Goal: Information Seeking & Learning: Learn about a topic

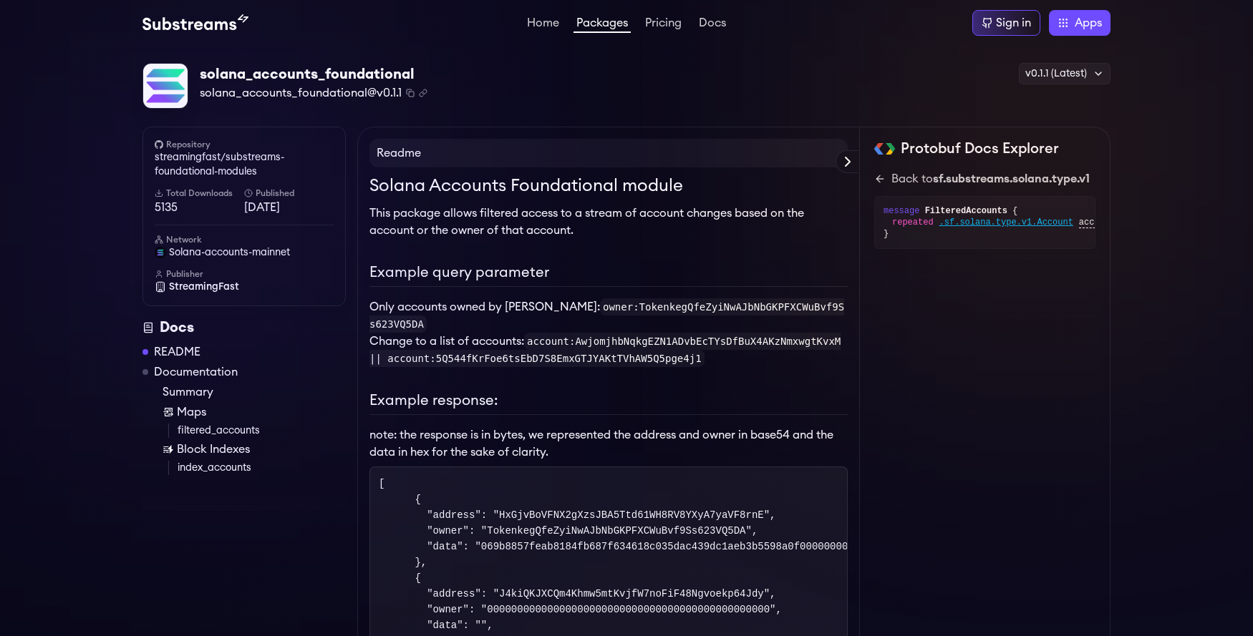
click at [208, 427] on link "filtered_accounts" at bounding box center [262, 431] width 168 height 14
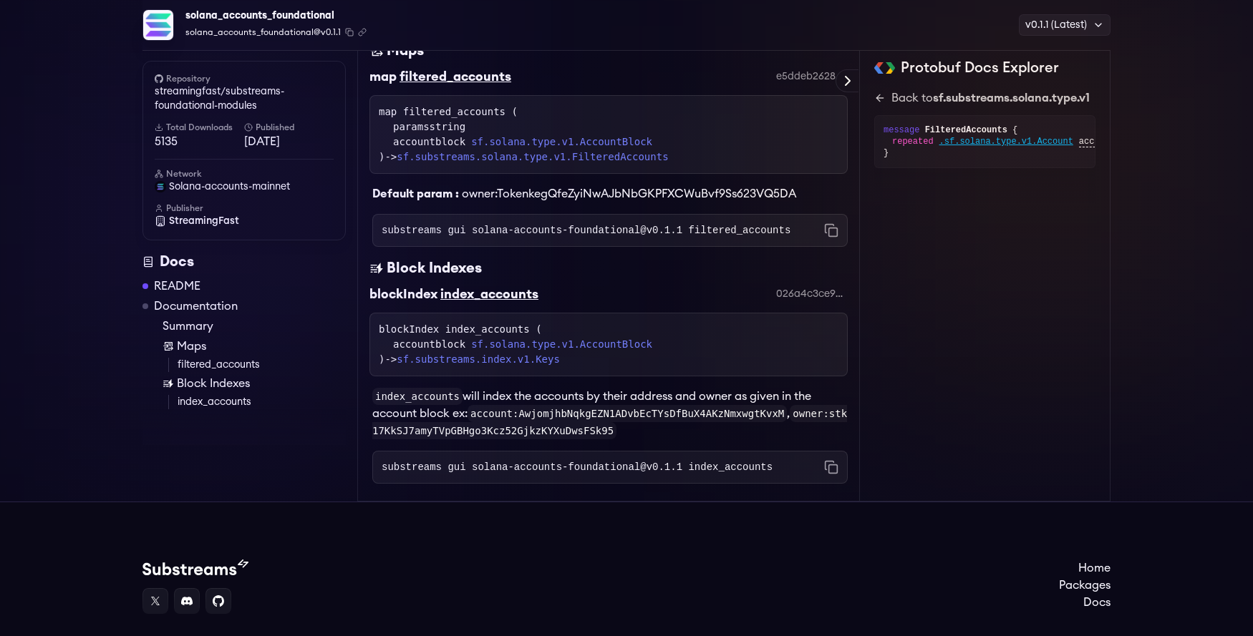
scroll to position [1043, 0]
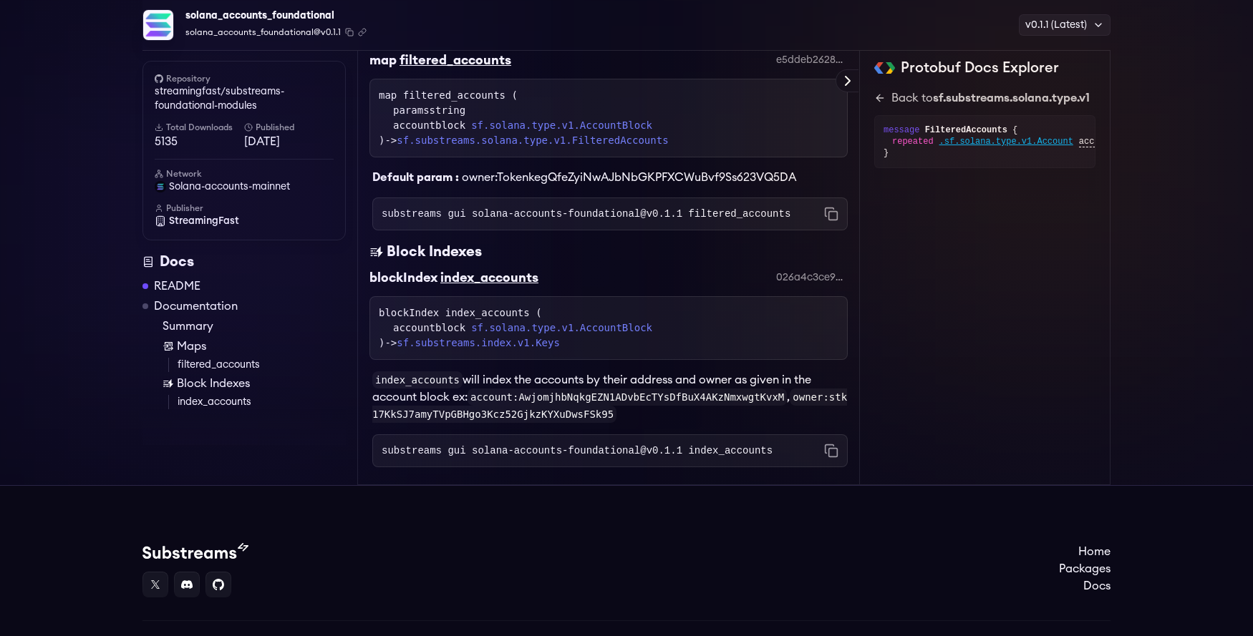
click at [466, 106] on div "map filtered_accounts ( paramsstring accountblock sf.solana.type.v1.AccountBloc…" at bounding box center [609, 118] width 460 height 60
click at [584, 130] on link "sf.solana.type.v1.AccountBlock" at bounding box center [561, 125] width 181 height 15
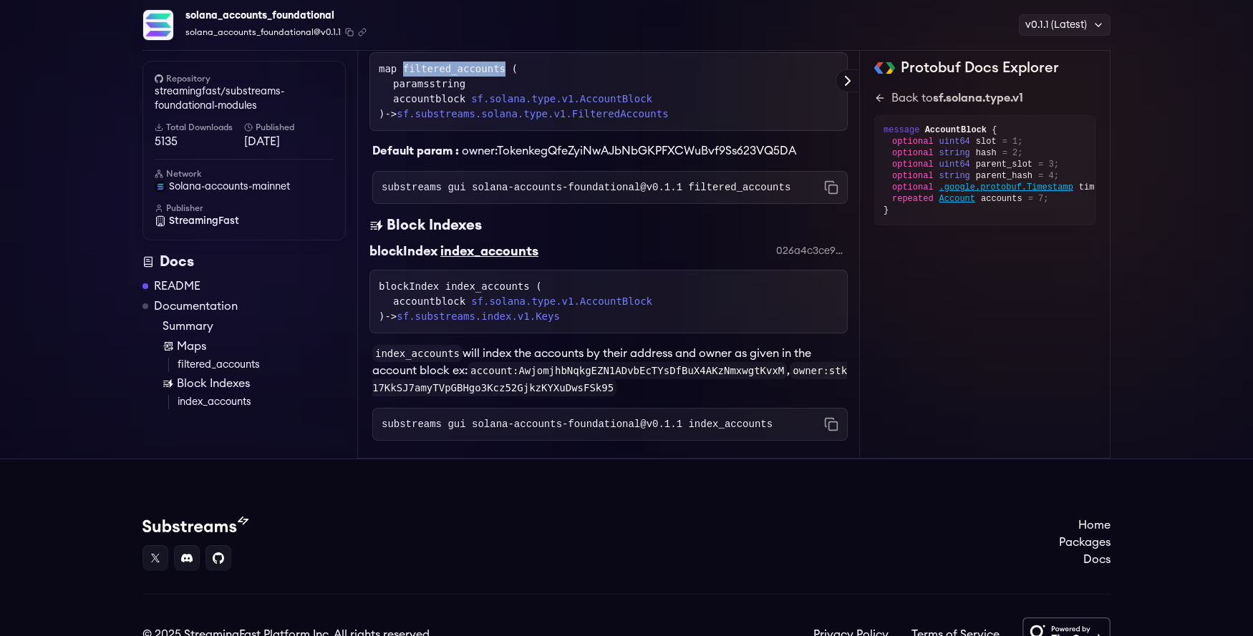
scroll to position [983, 0]
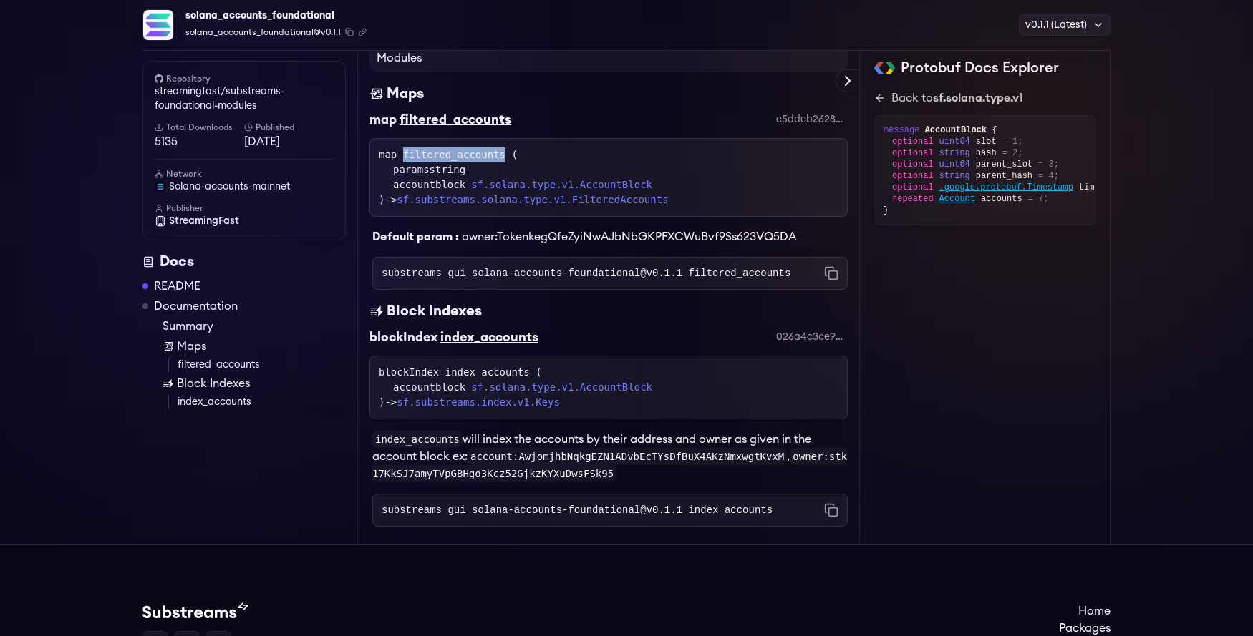
click at [458, 167] on div "map filtered_accounts ( paramsstring accountblock sf.solana.type.v1.AccountBloc…" at bounding box center [609, 177] width 460 height 60
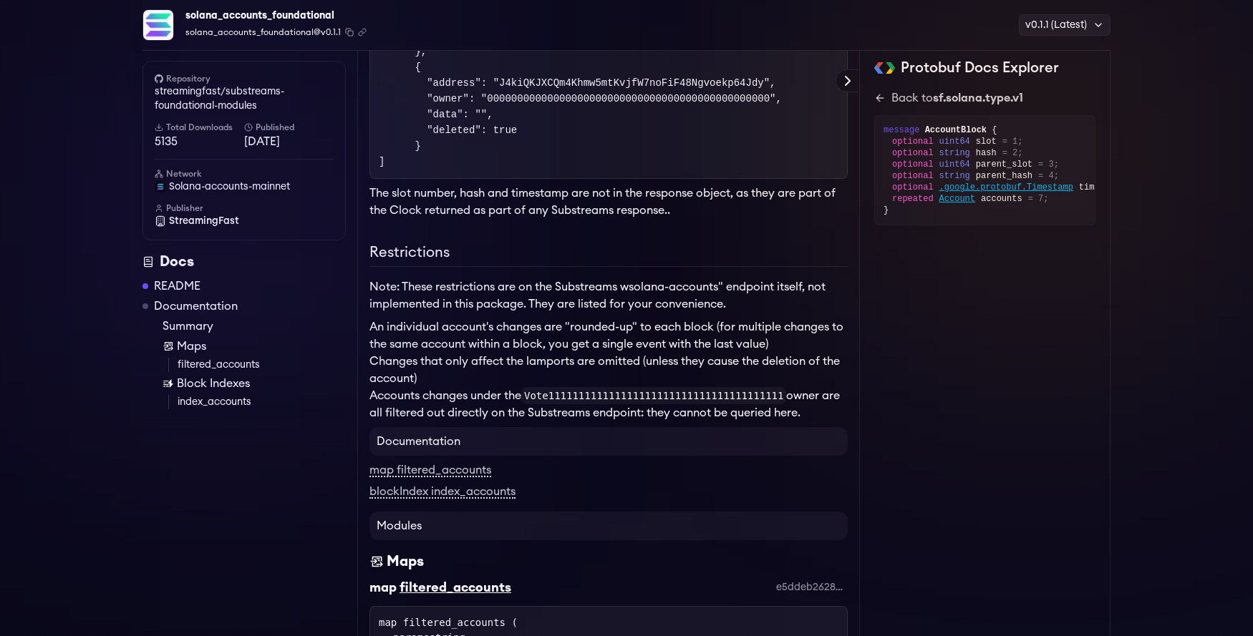
scroll to position [601, 0]
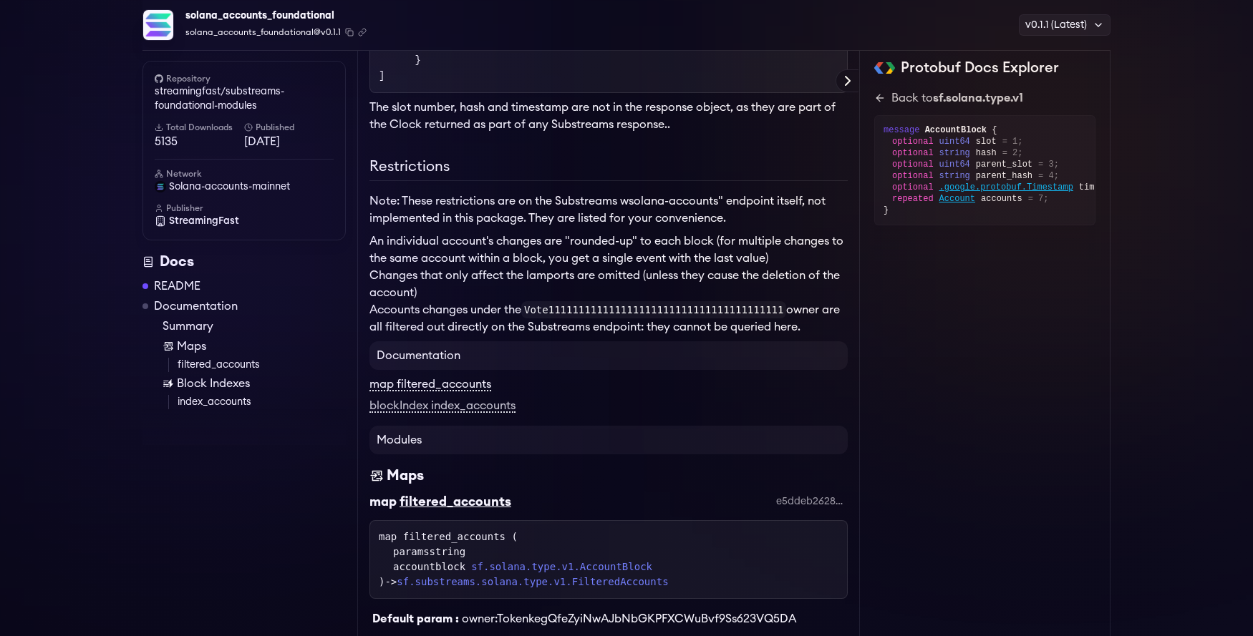
click at [398, 392] on link "map filtered_accounts" at bounding box center [430, 385] width 122 height 13
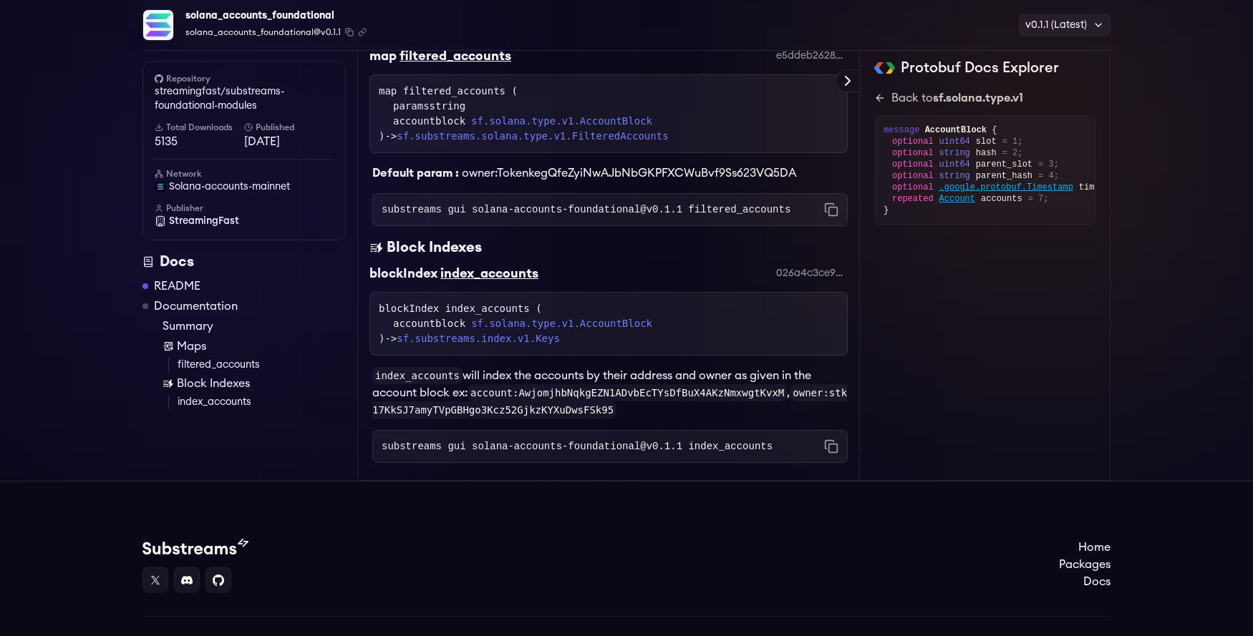
scroll to position [961, 0]
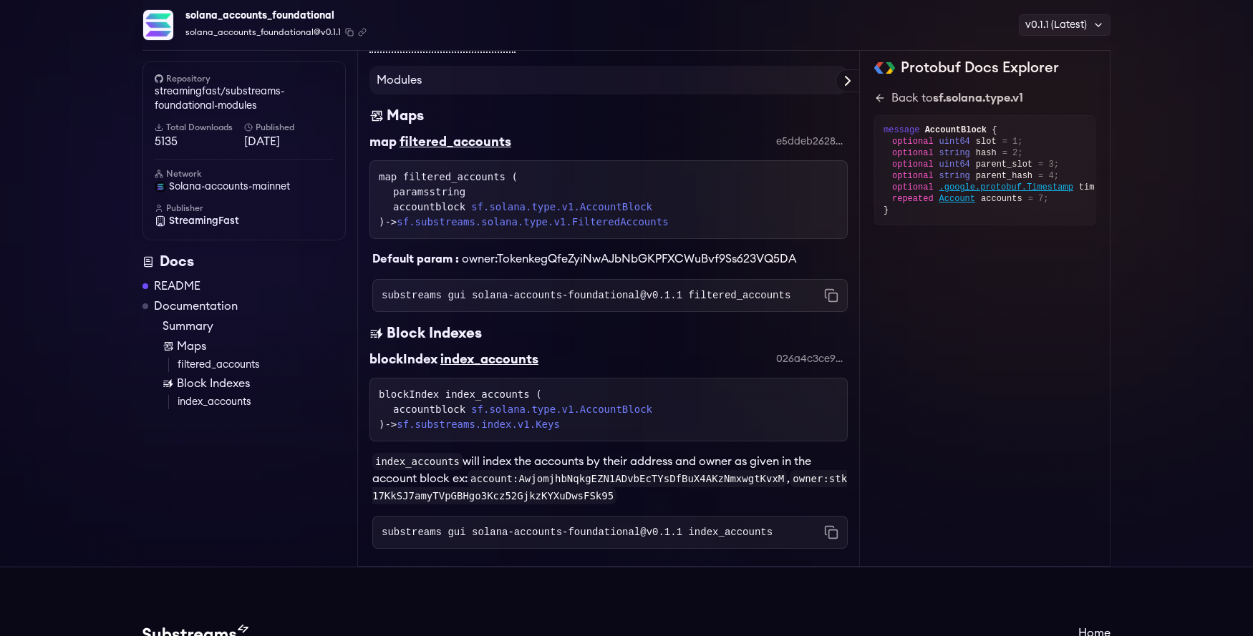
click at [472, 265] on span "owner:TokenkegQfeZyiNwAJbNbGKPFXCWuBvf9Ss623VQ5DA" at bounding box center [629, 258] width 334 height 11
click at [445, 200] on div "paramsstring" at bounding box center [615, 192] width 445 height 15
click at [603, 417] on link "sf.solana.type.v1.AccountBlock" at bounding box center [561, 409] width 181 height 15
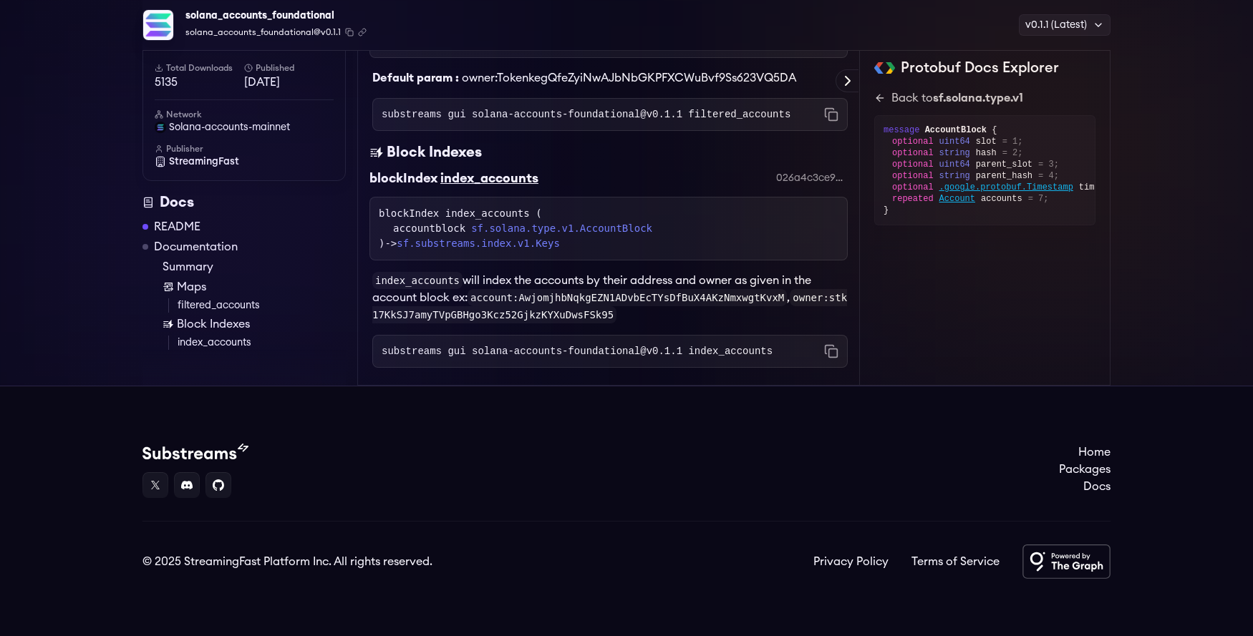
scroll to position [1155, 0]
click at [530, 243] on link "sf.substreams.index.v1.Keys" at bounding box center [478, 243] width 163 height 11
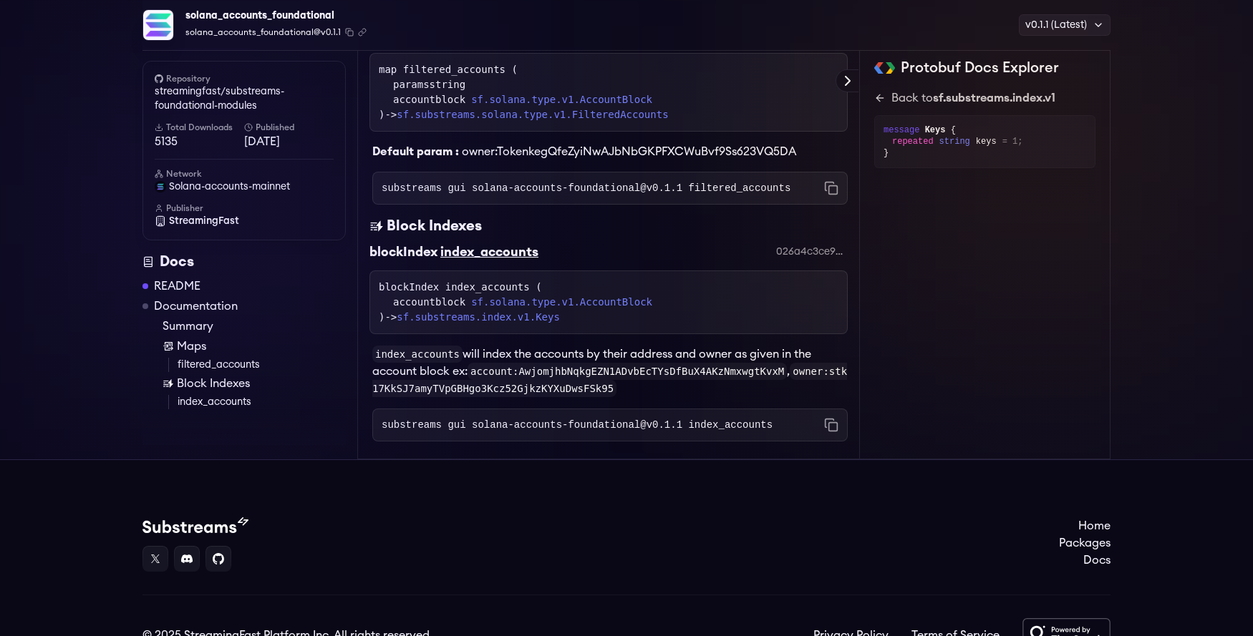
scroll to position [983, 0]
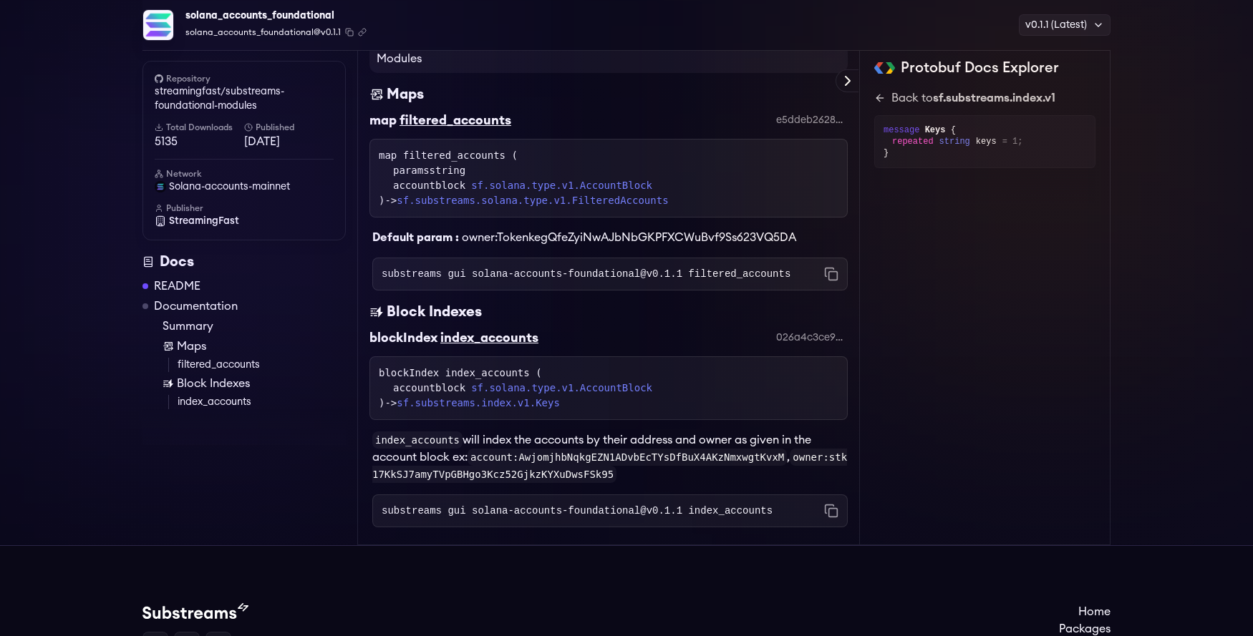
click at [583, 193] on link "sf.solana.type.v1.AccountBlock" at bounding box center [561, 185] width 181 height 15
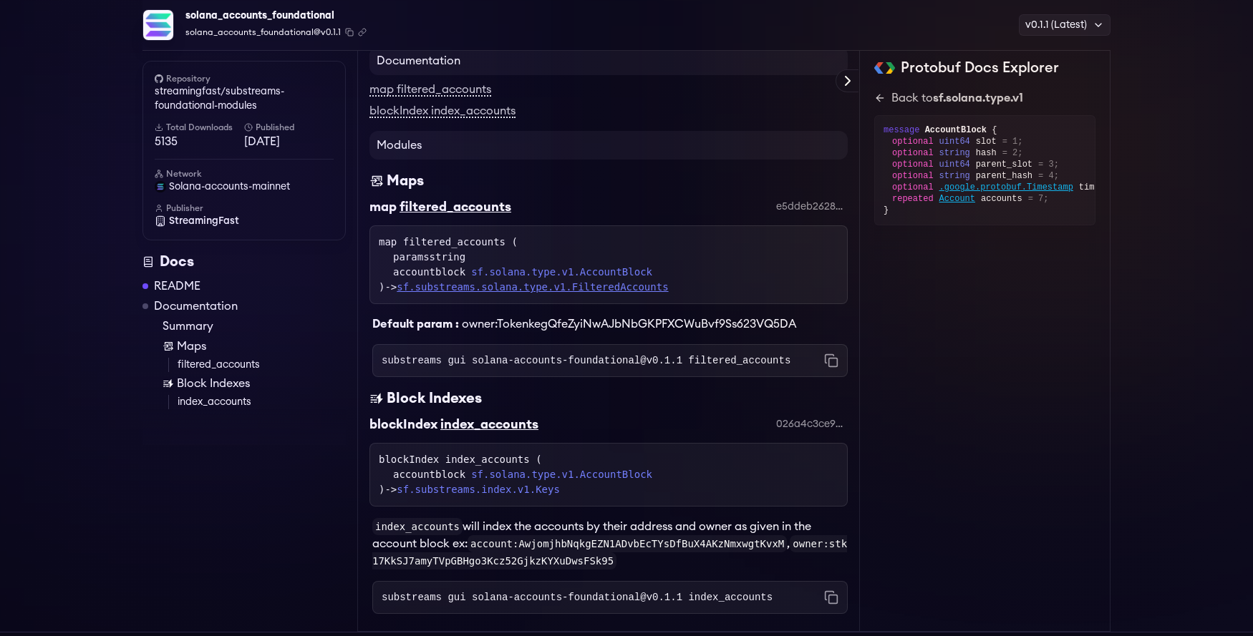
click at [620, 293] on link "sf.substreams.solana.type.v1.FilteredAccounts" at bounding box center [532, 286] width 271 height 11
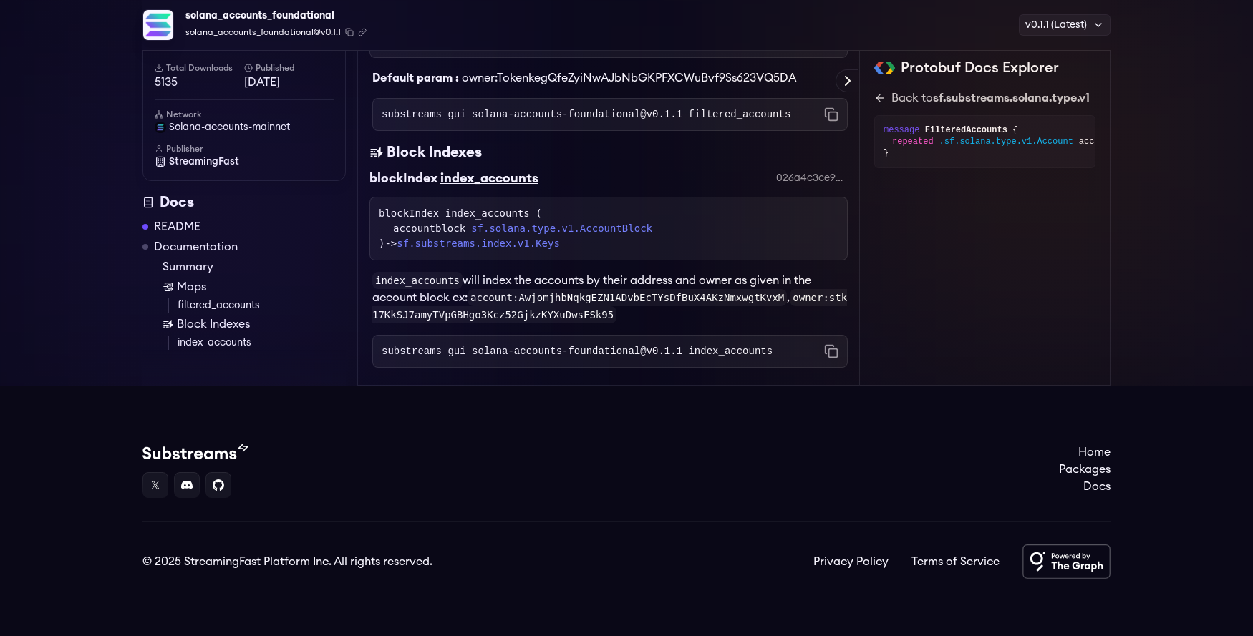
scroll to position [1154, 0]
click at [548, 222] on link "sf.solana.type.v1.AccountBlock" at bounding box center [561, 228] width 181 height 15
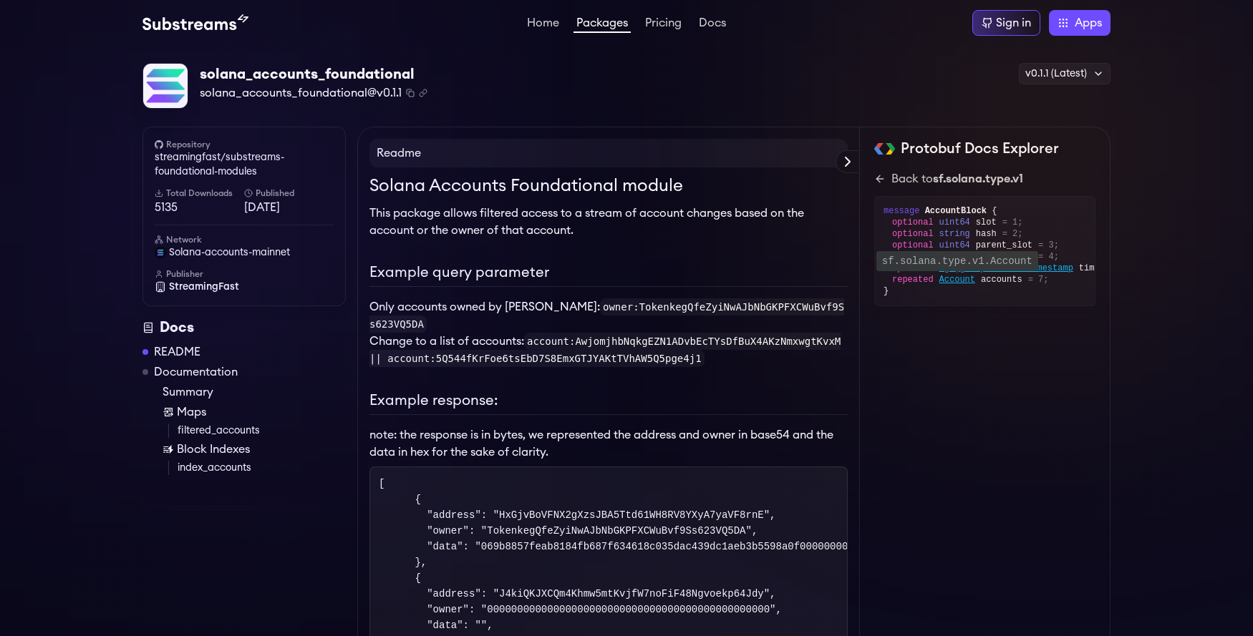
click at [961, 276] on span "Account" at bounding box center [957, 279] width 36 height 11
click at [891, 176] on div "Back to sf.solana.type.v1" at bounding box center [957, 178] width 132 height 17
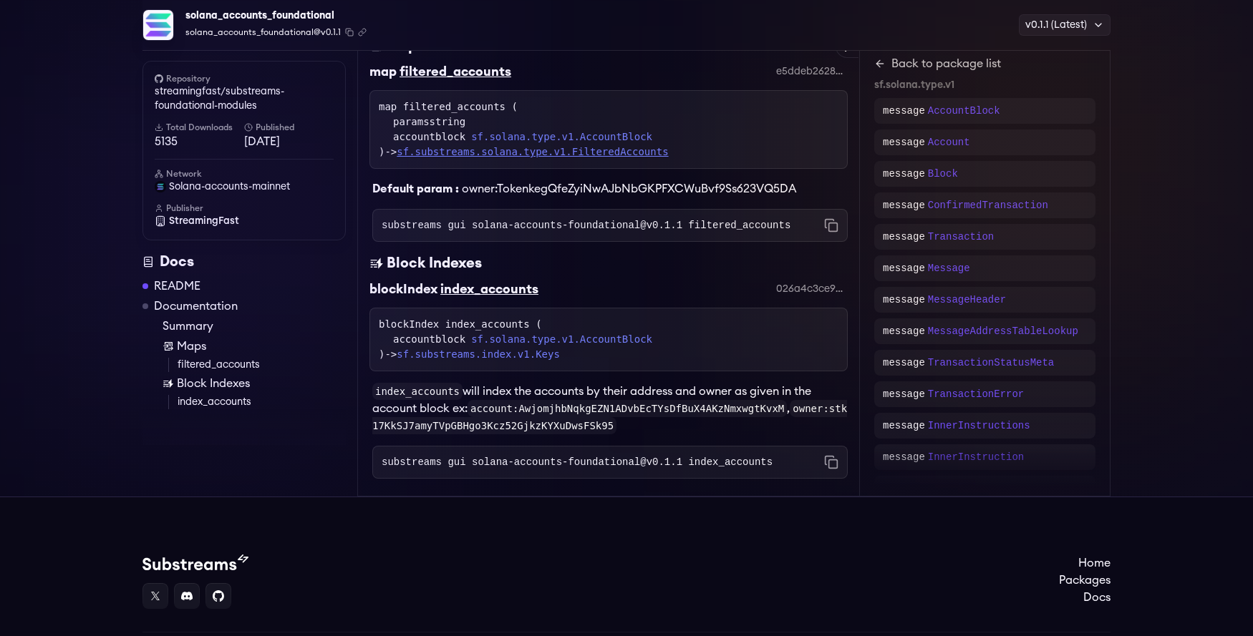
scroll to position [1155, 0]
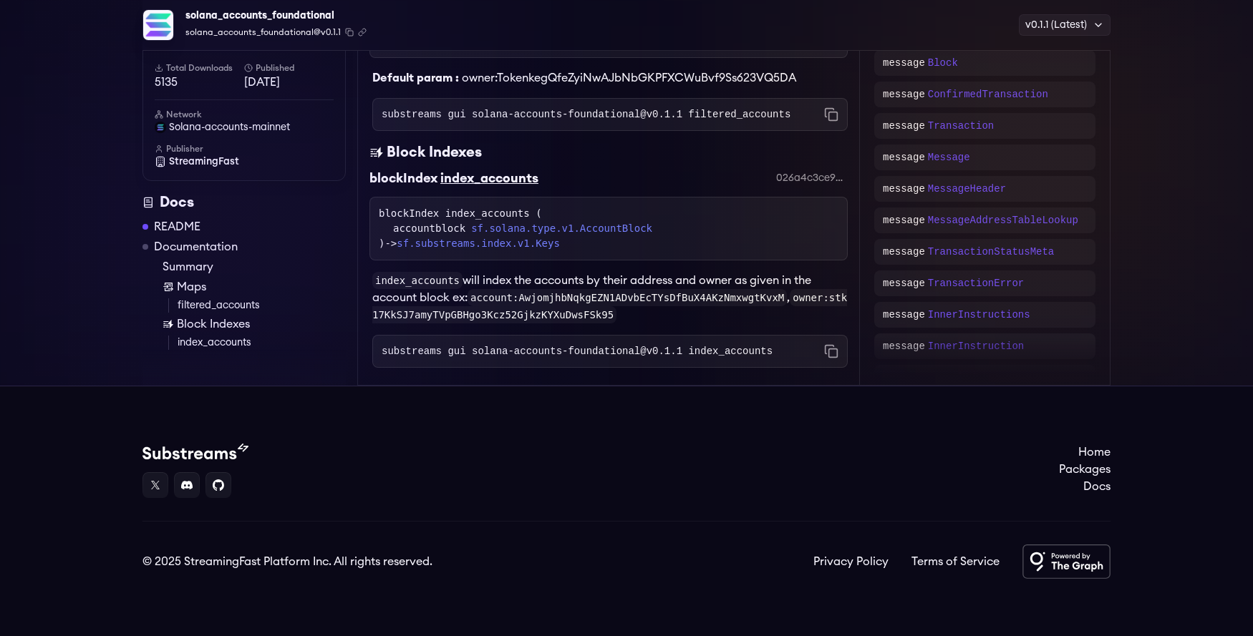
click at [587, 221] on link "sf.solana.type.v1.AccountBlock" at bounding box center [561, 228] width 181 height 15
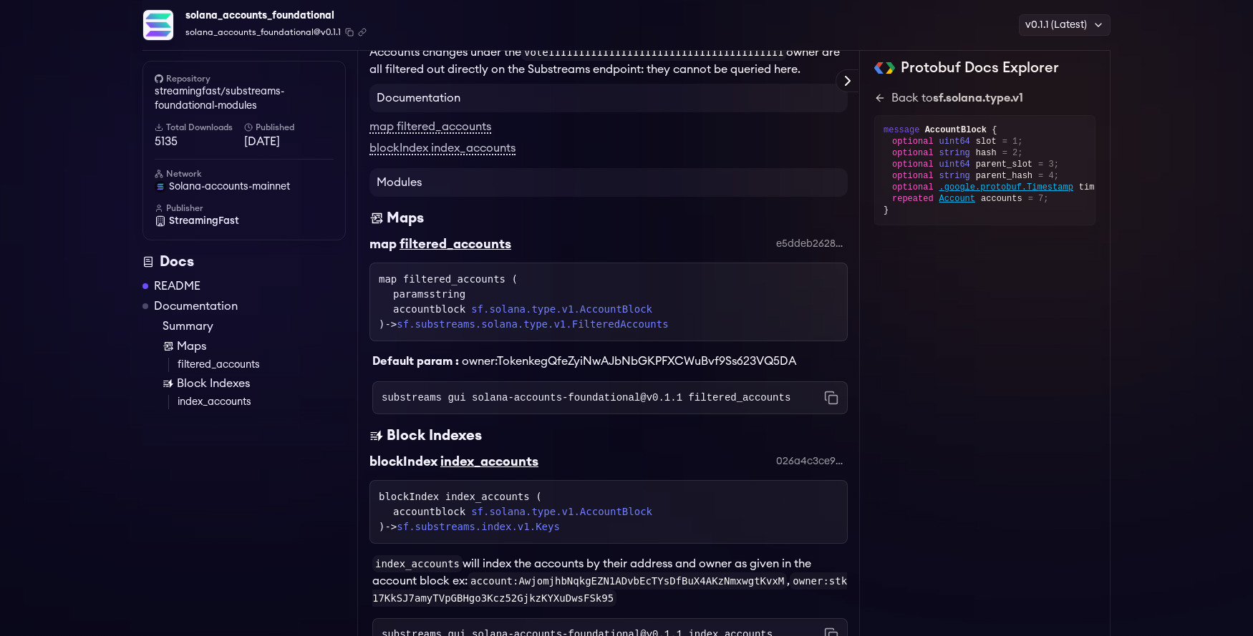
scroll to position [945, 0]
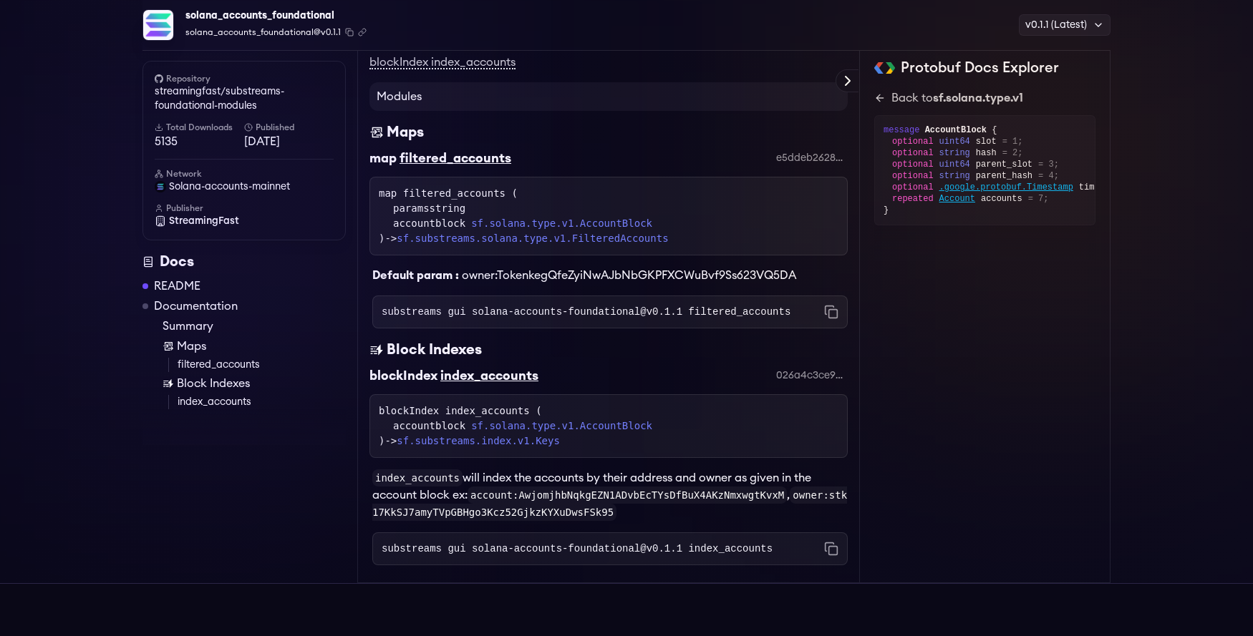
click at [605, 231] on link "sf.solana.type.v1.AccountBlock" at bounding box center [561, 223] width 181 height 15
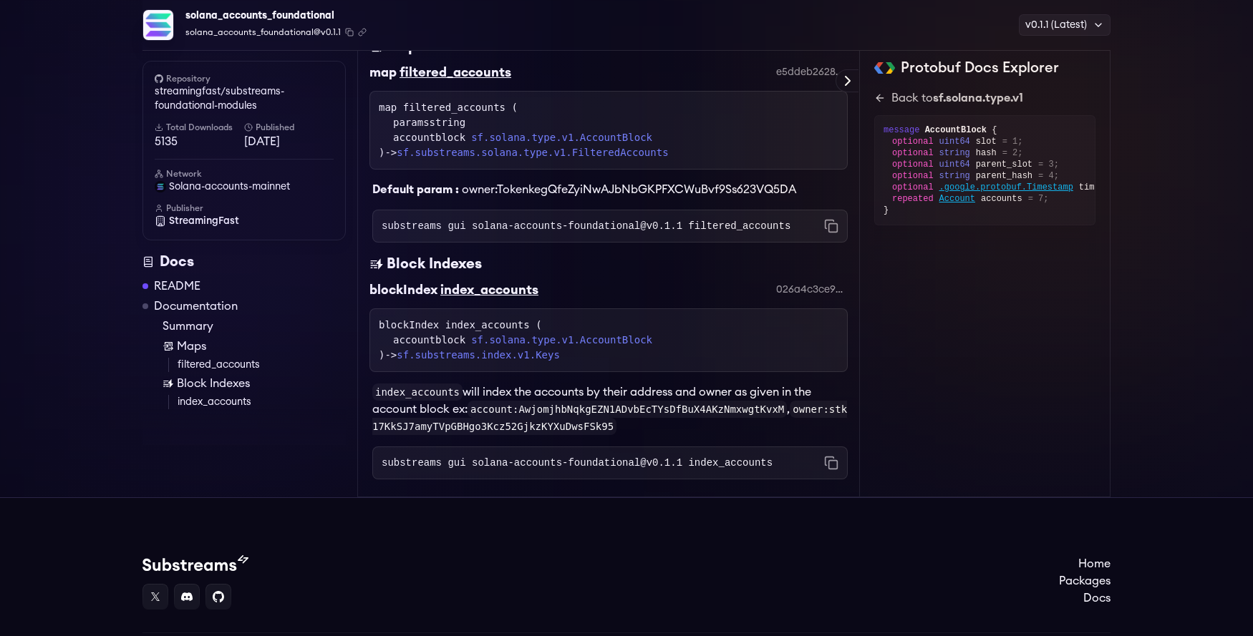
click at [645, 145] on link "sf.solana.type.v1.AccountBlock" at bounding box center [561, 137] width 181 height 15
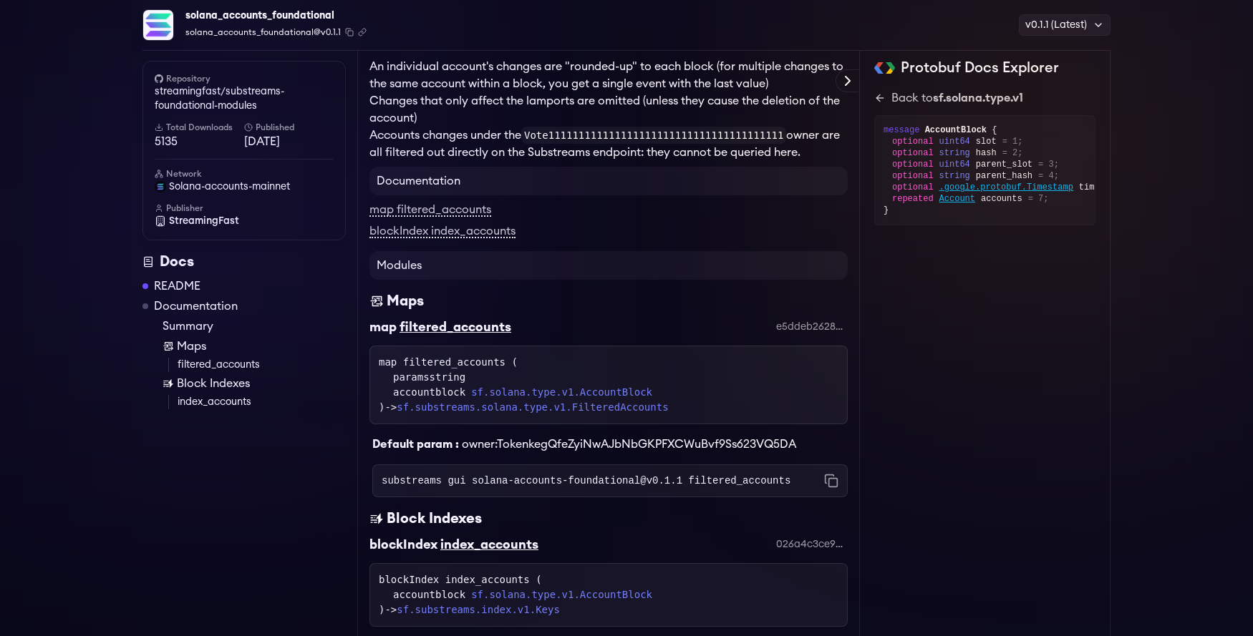
scroll to position [859, 0]
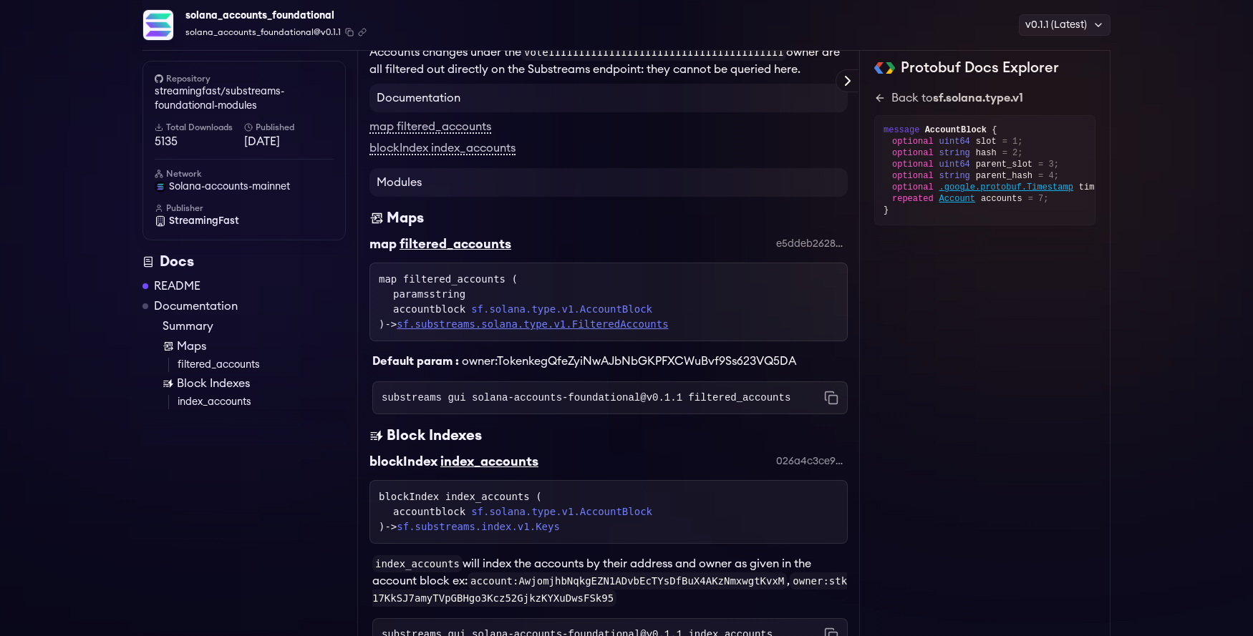
click at [625, 329] on link "sf.substreams.solana.type.v1.FilteredAccounts" at bounding box center [532, 324] width 271 height 11
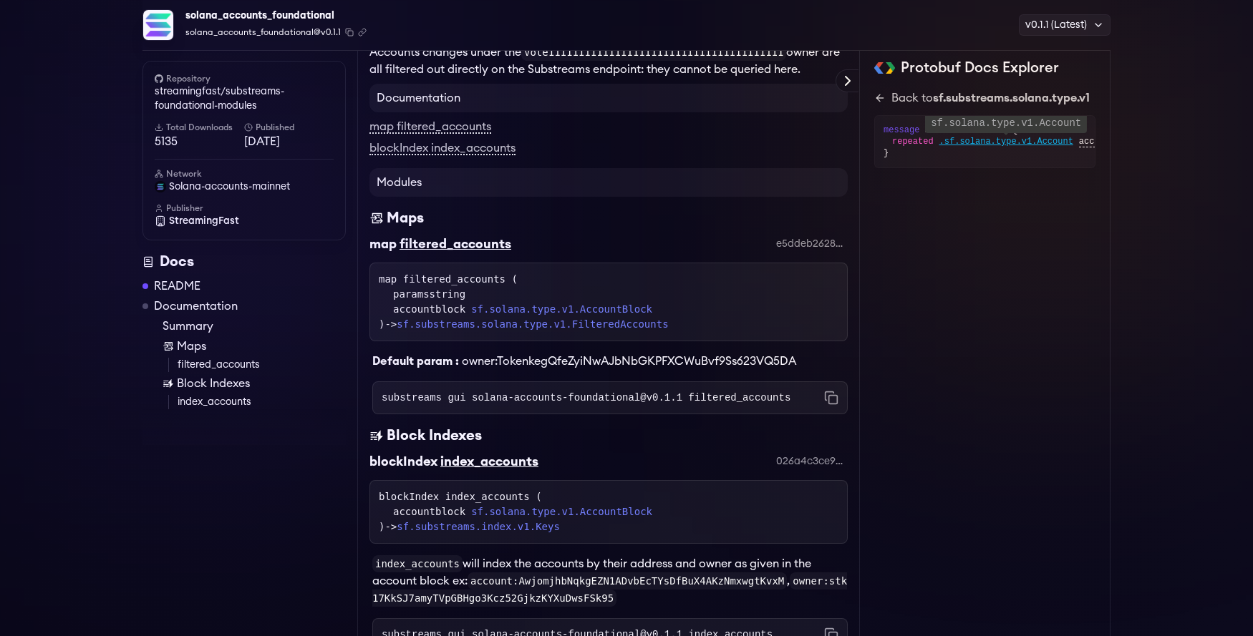
click at [1036, 142] on span ".sf.solana.type.v1.Account" at bounding box center [1006, 141] width 134 height 11
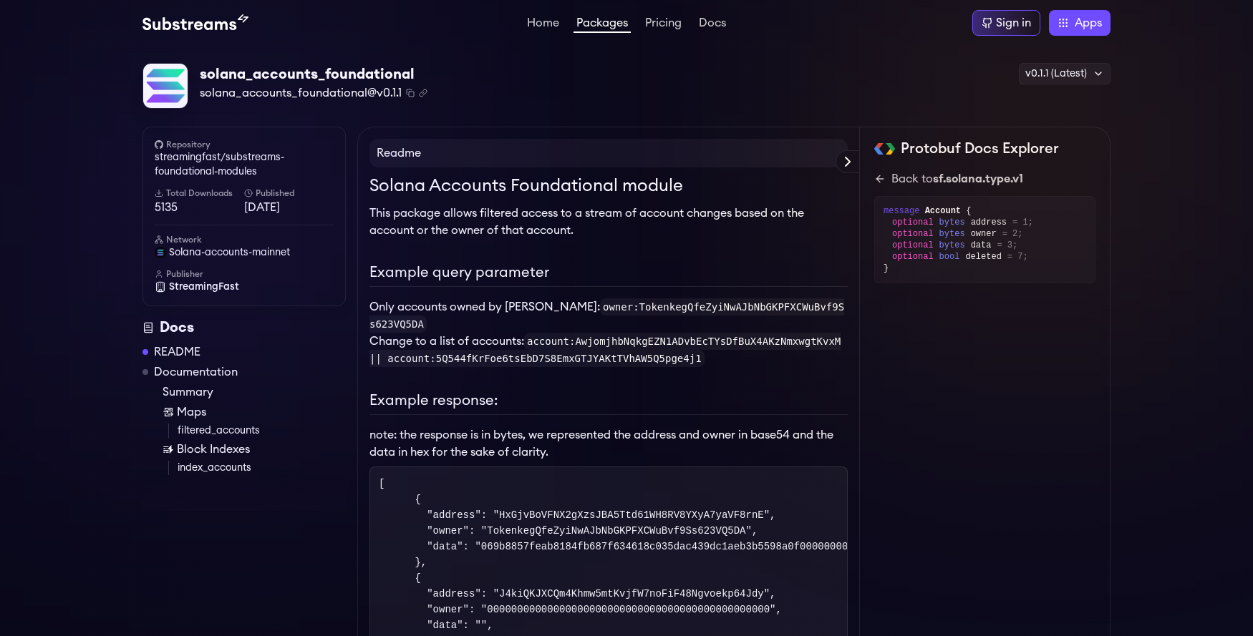
click at [321, 80] on div "solana_accounts_foundational" at bounding box center [314, 74] width 228 height 20
click at [606, 25] on link "Packages" at bounding box center [601, 25] width 57 height 16
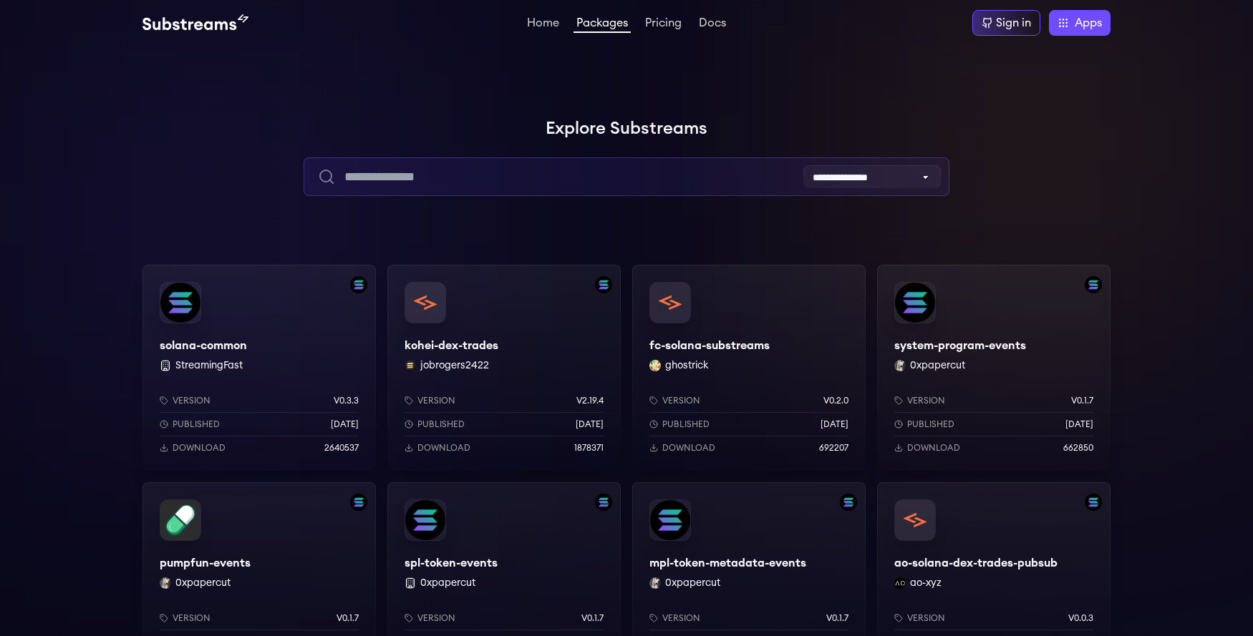
click at [373, 186] on input "text" at bounding box center [625, 176] width 645 height 39
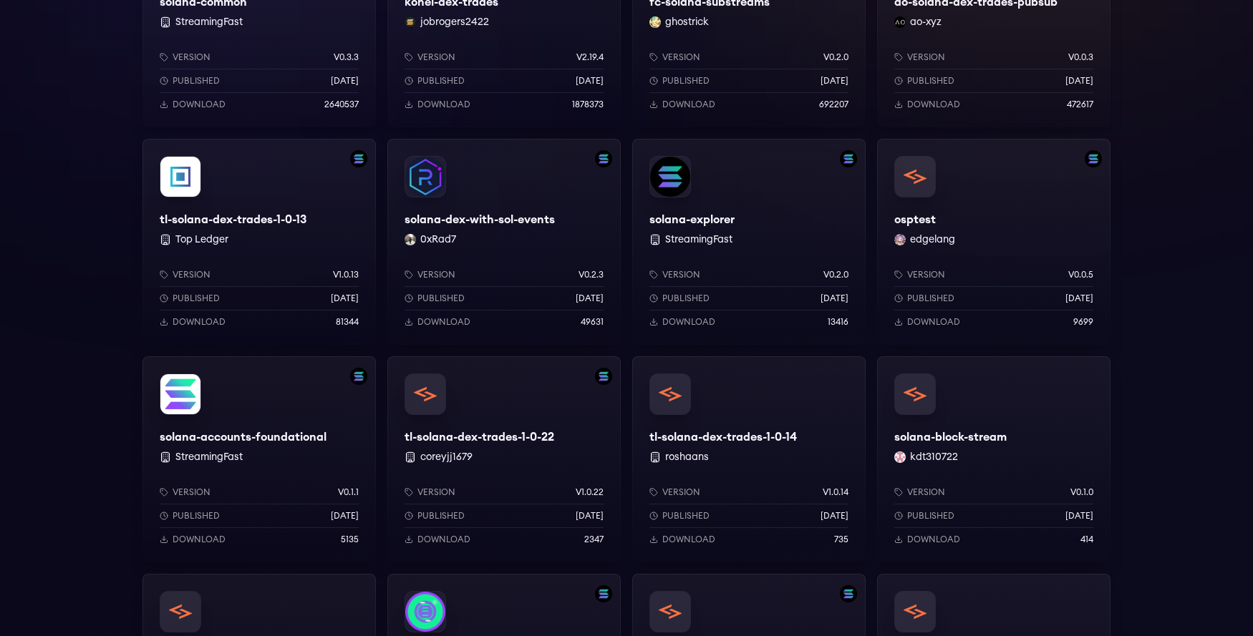
scroll to position [258, 0]
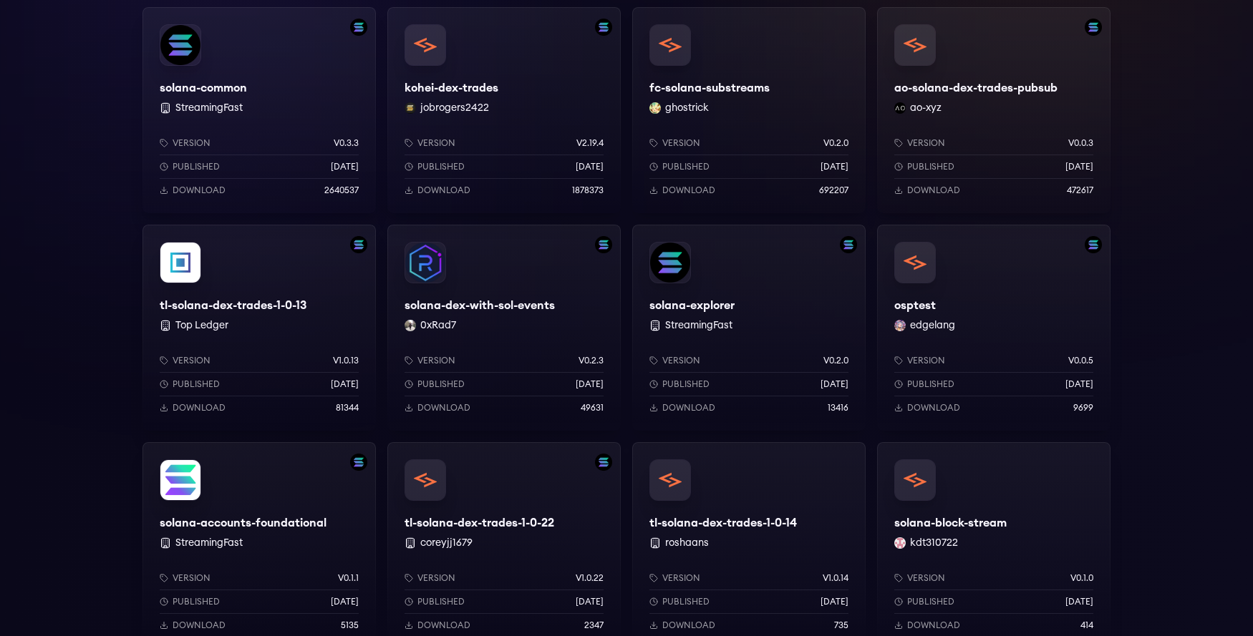
type input "******"
click at [731, 87] on div "fc-solana-substreams ghostrick Version v0.2.0 Published 2 months ago Download 6…" at bounding box center [748, 110] width 233 height 206
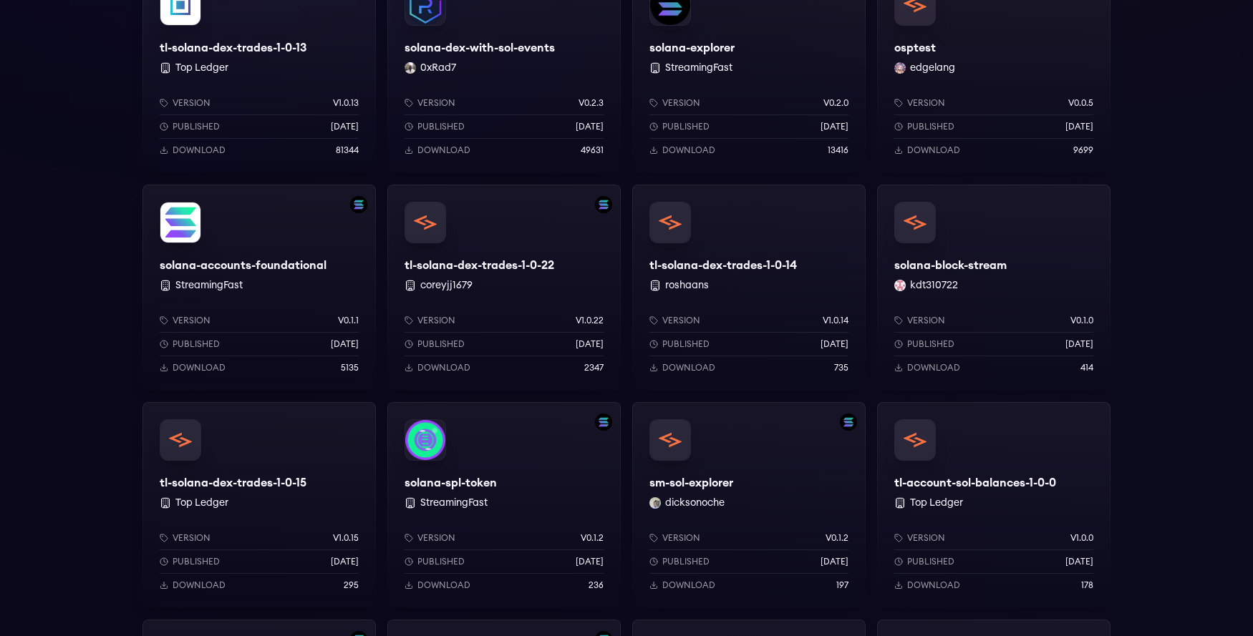
scroll to position [601, 0]
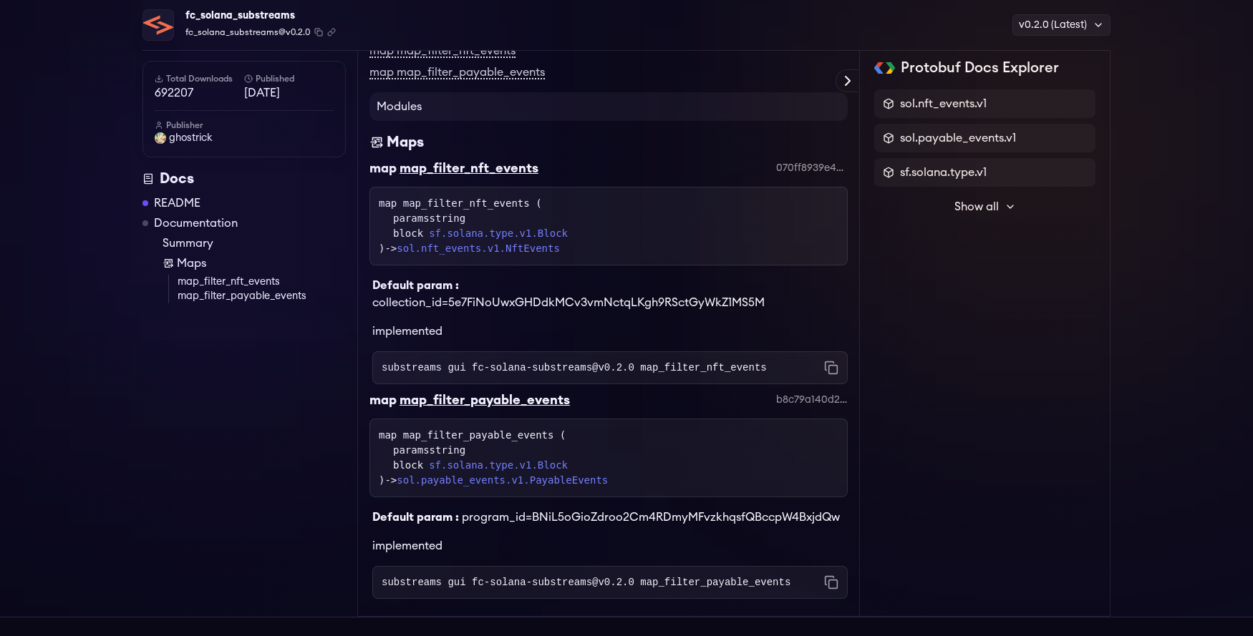
scroll to position [601, 0]
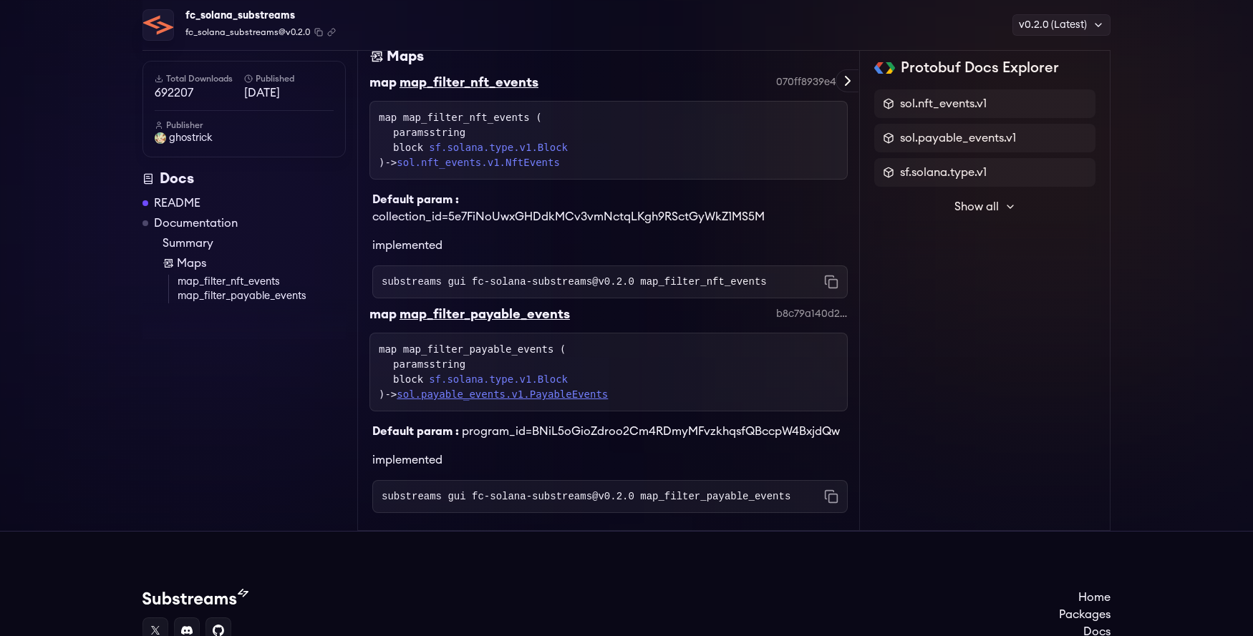
click at [474, 400] on link "sol.payable_events.v1.PayableEvents" at bounding box center [502, 394] width 211 height 11
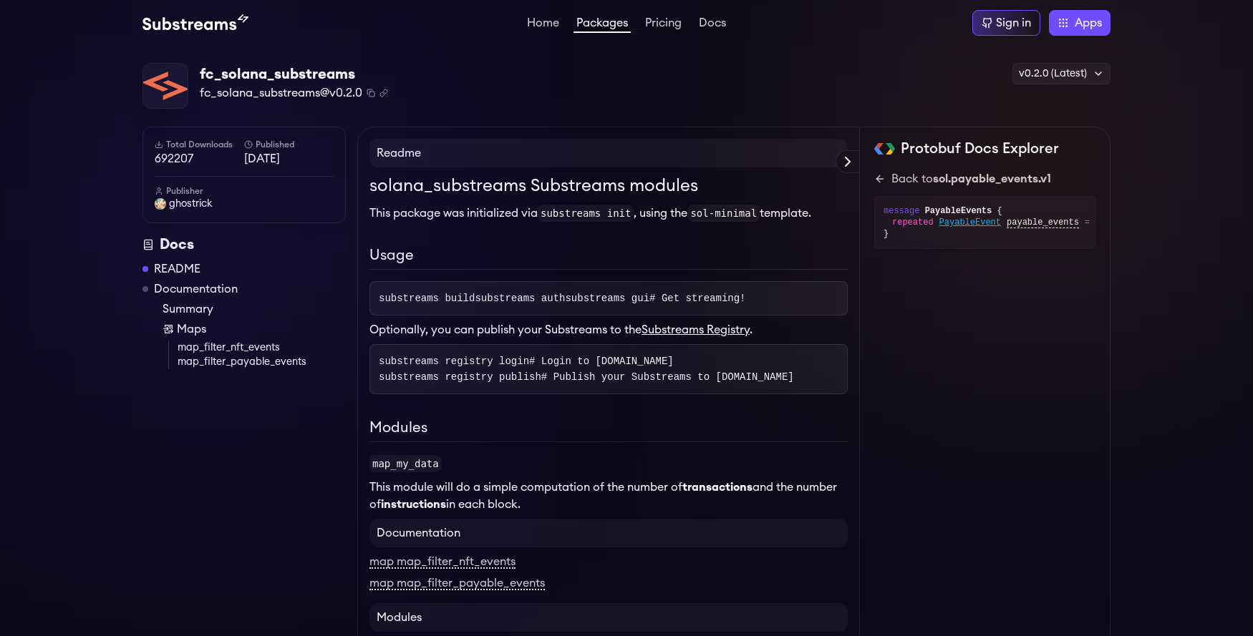
scroll to position [601, 0]
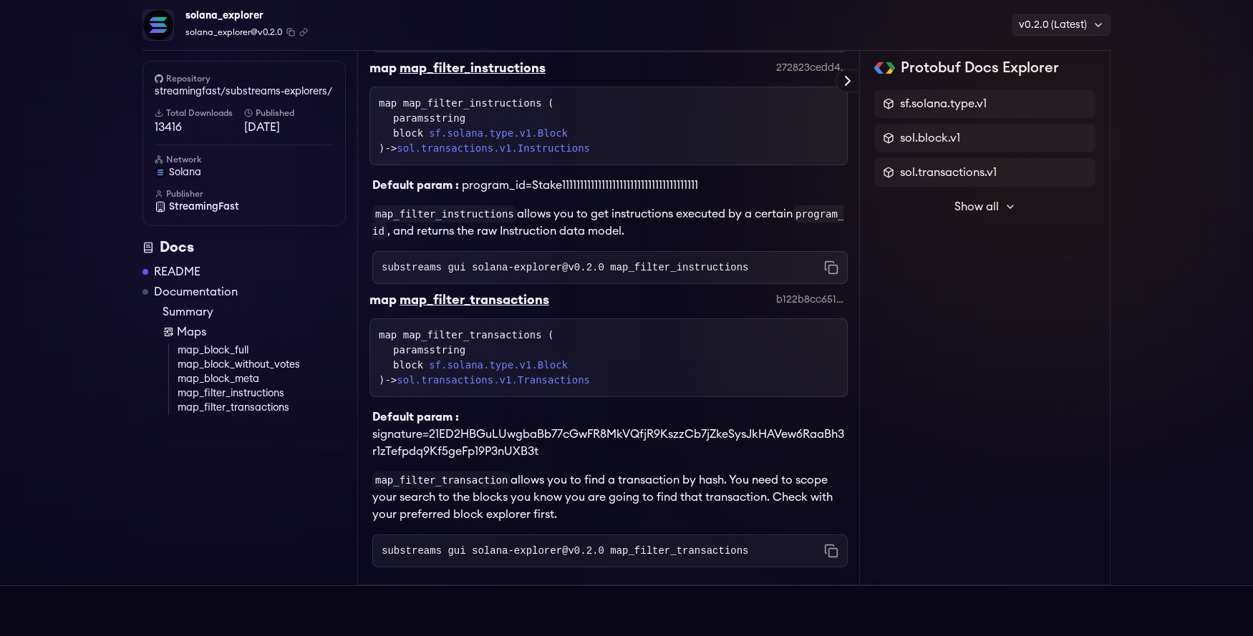
scroll to position [945, 0]
